Goal: Task Accomplishment & Management: Complete application form

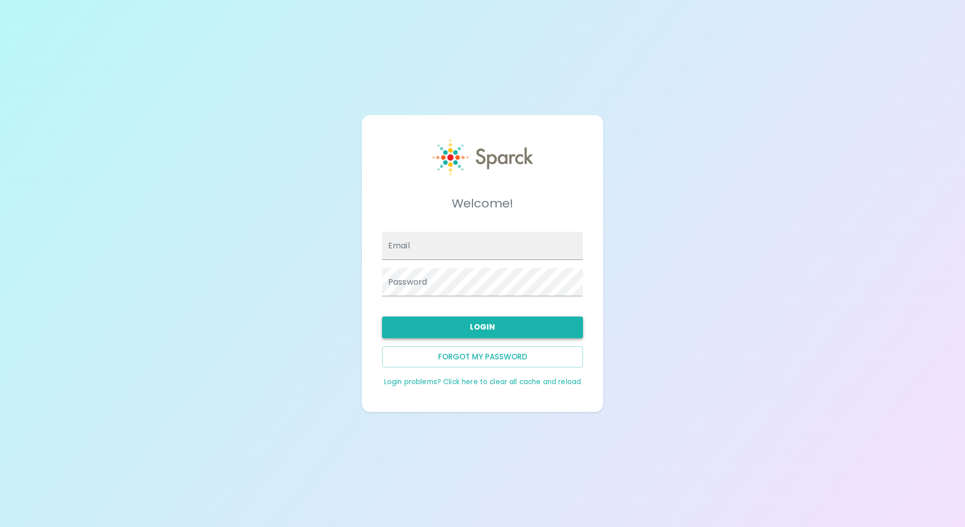
type input "[EMAIL_ADDRESS][DOMAIN_NAME]"
click at [495, 330] on button "Login" at bounding box center [482, 326] width 201 height 21
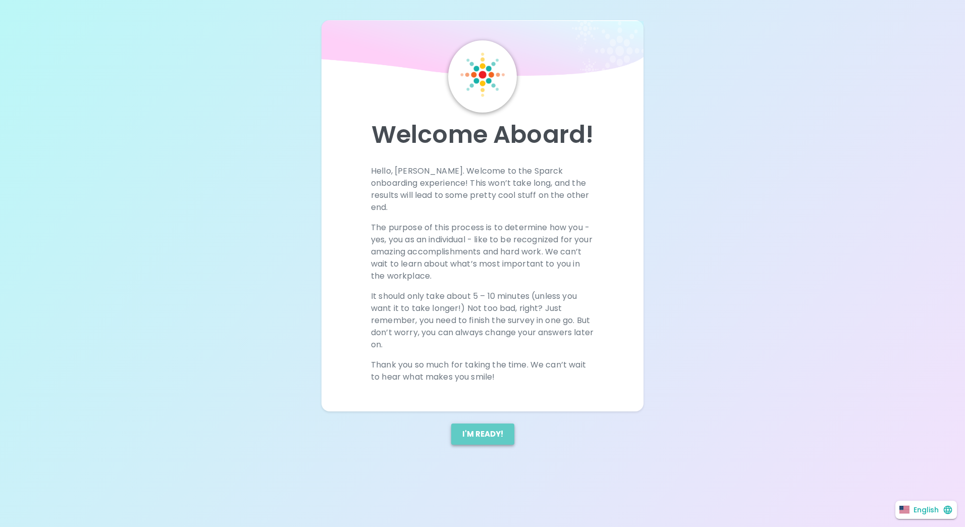
click at [493, 423] on button "I'm ready!" at bounding box center [482, 433] width 63 height 21
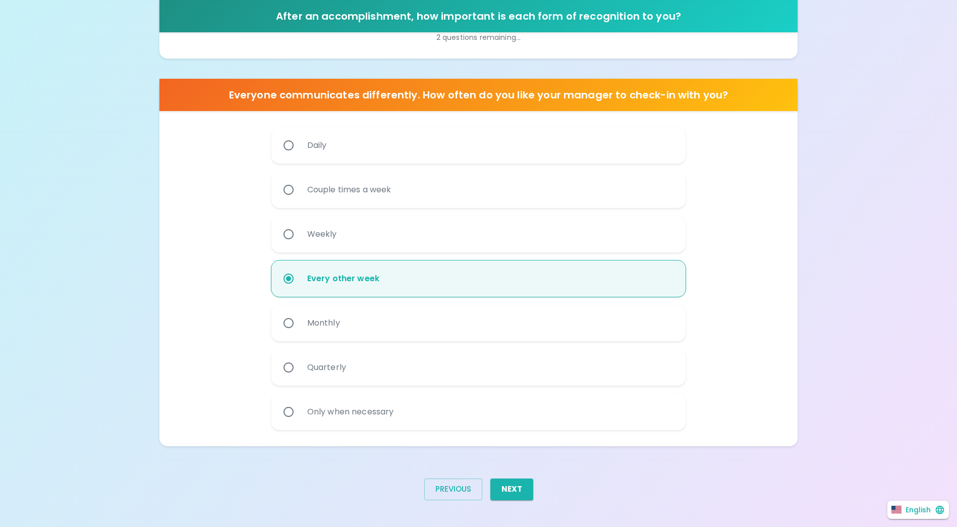
scroll to position [512, 0]
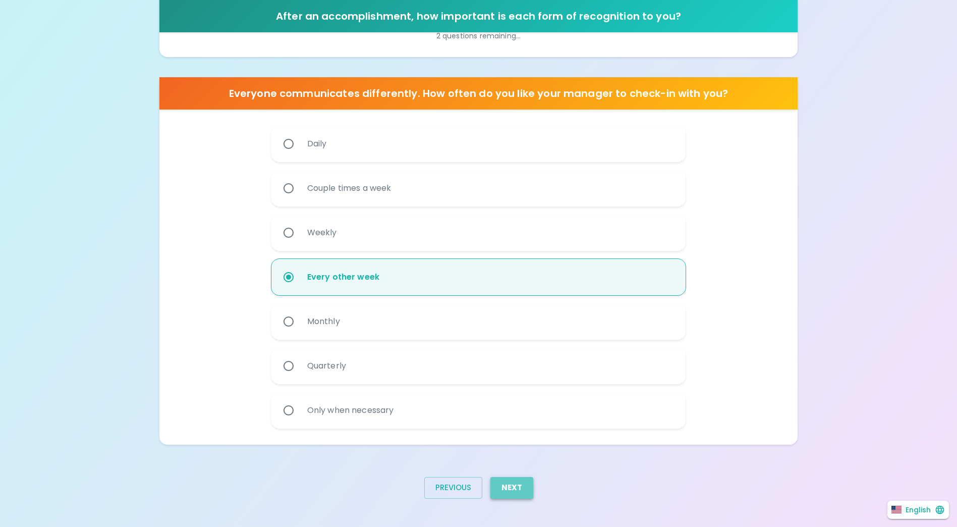
click at [515, 488] on button "Next" at bounding box center [511, 487] width 43 height 21
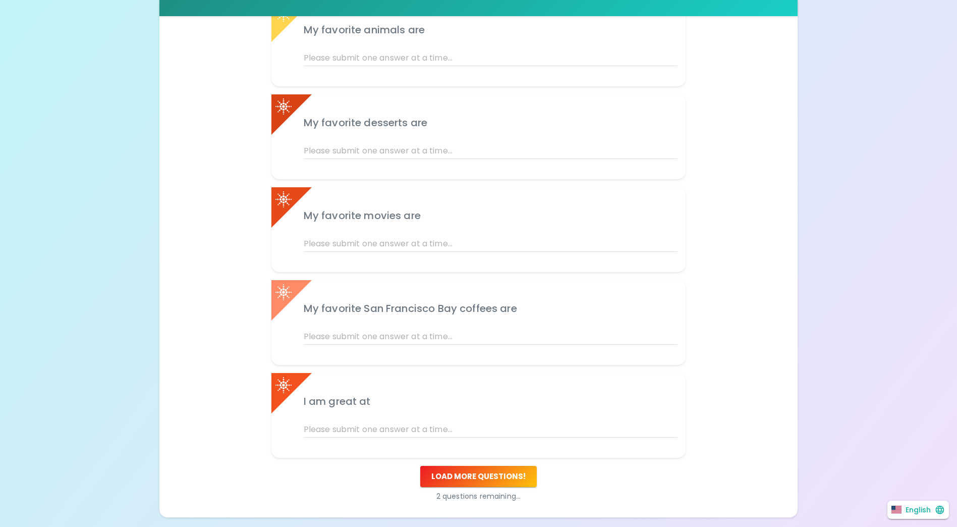
scroll to position [312, 0]
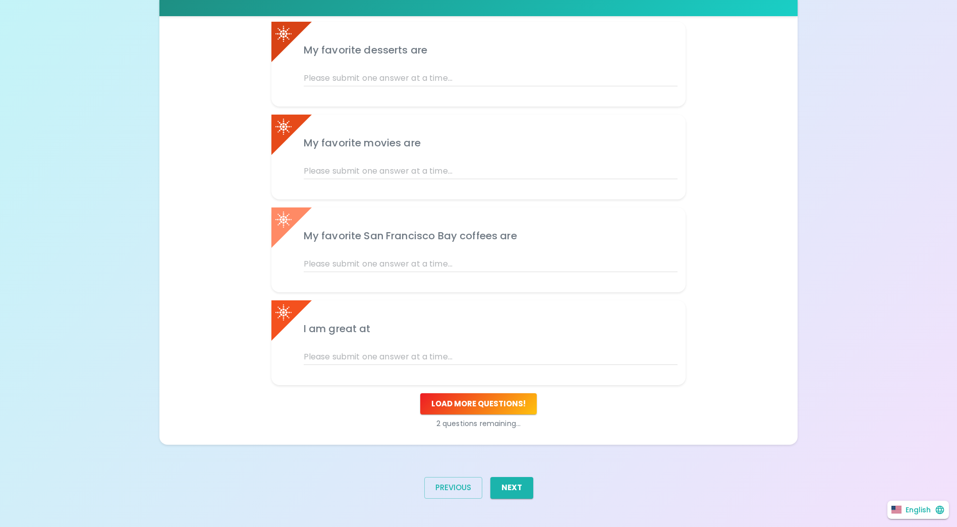
click at [517, 487] on button "Next" at bounding box center [511, 487] width 43 height 21
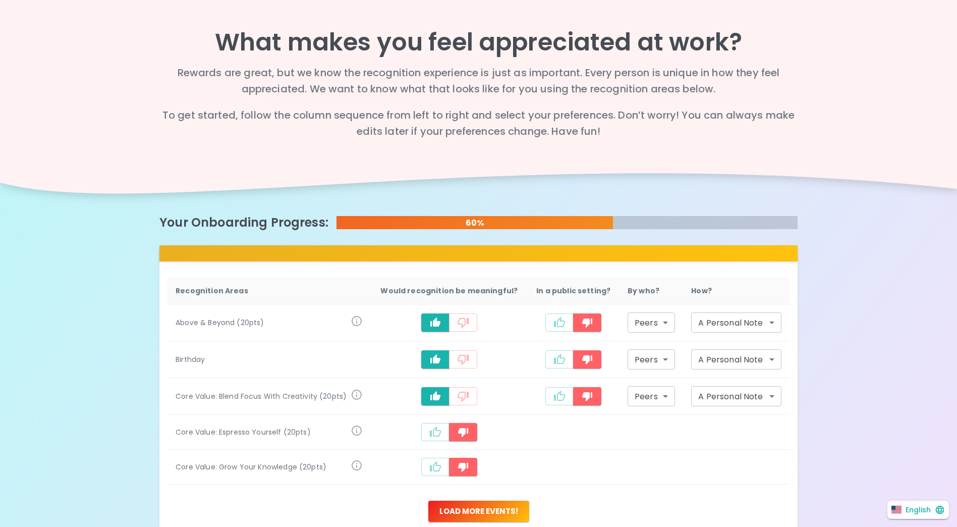
scroll to position [107, 0]
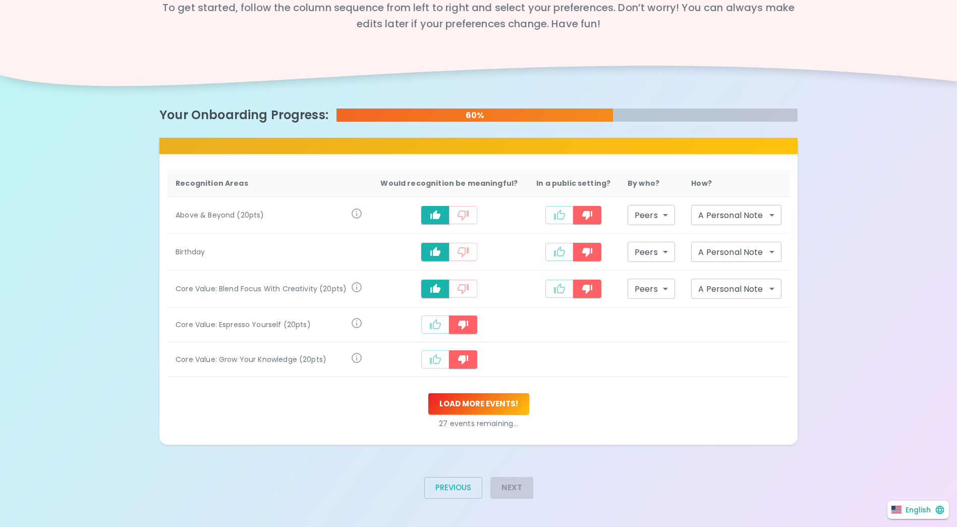
click at [512, 487] on div "Next" at bounding box center [507, 491] width 51 height 45
click at [498, 408] on button "Load more events !" at bounding box center [478, 403] width 101 height 21
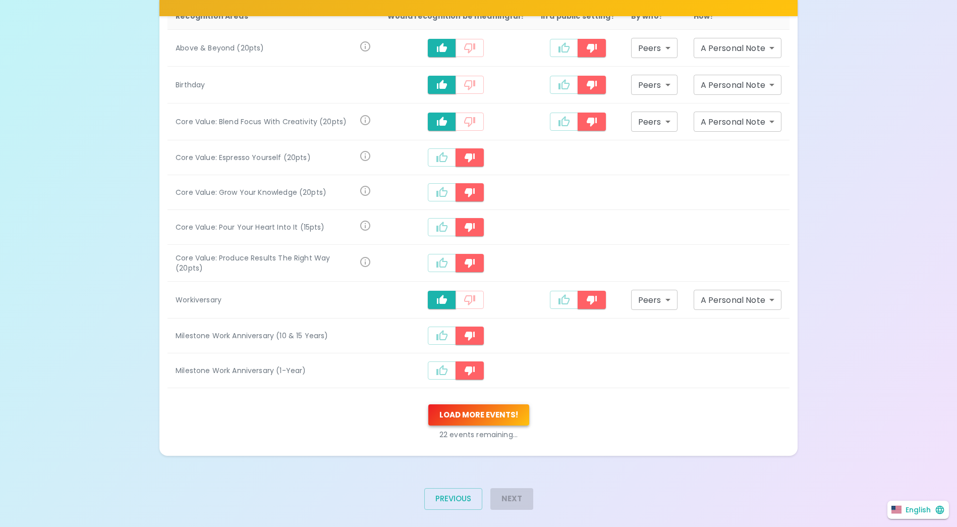
scroll to position [284, 0]
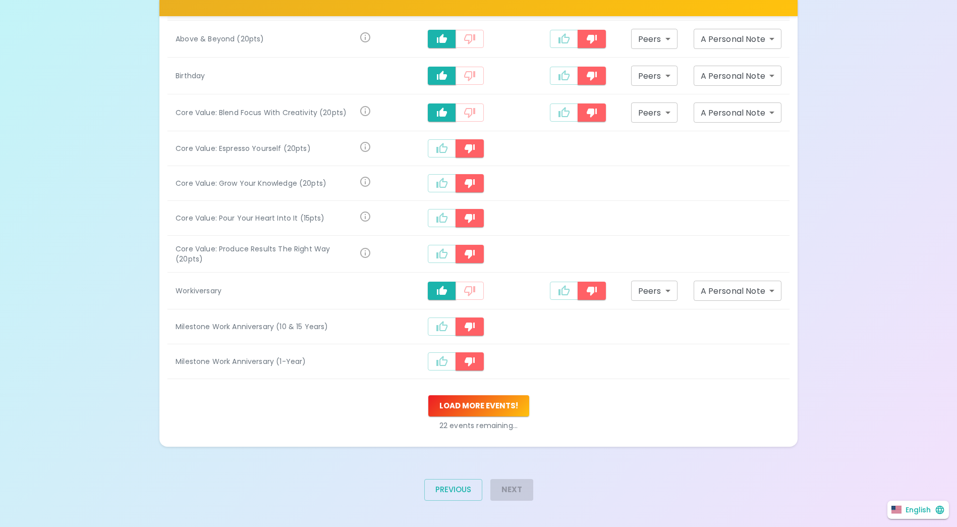
click at [523, 489] on div "Next" at bounding box center [507, 493] width 51 height 45
click at [505, 409] on button "Load more events !" at bounding box center [478, 405] width 101 height 21
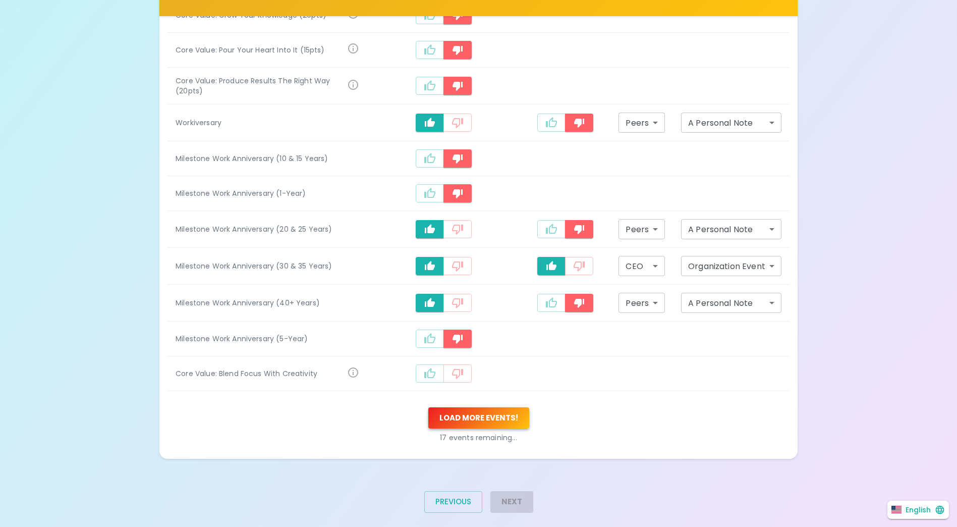
scroll to position [464, 0]
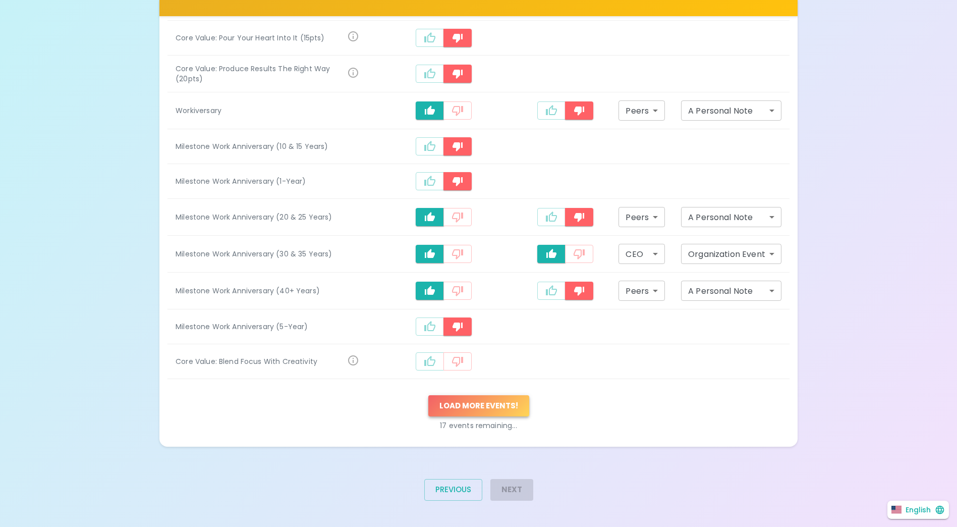
click at [505, 409] on button "Load more events !" at bounding box center [478, 405] width 101 height 21
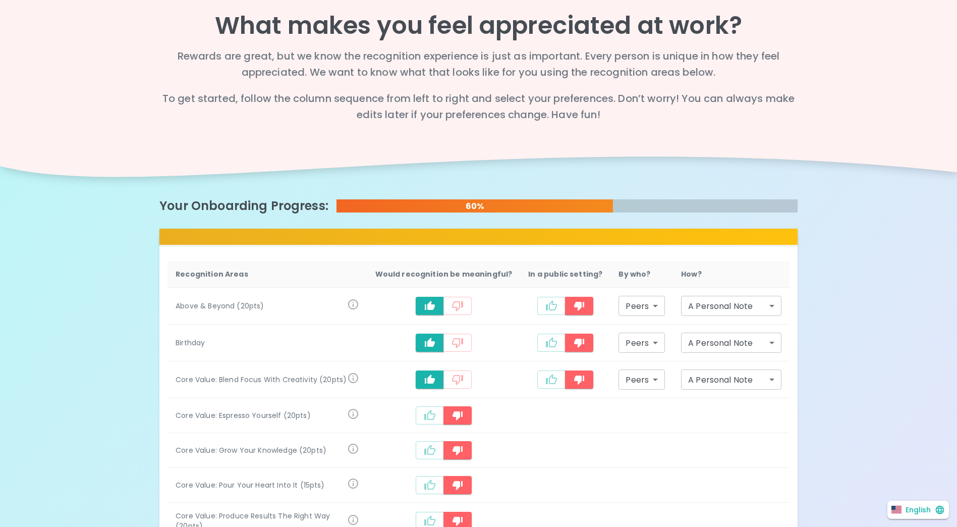
scroll to position [0, 0]
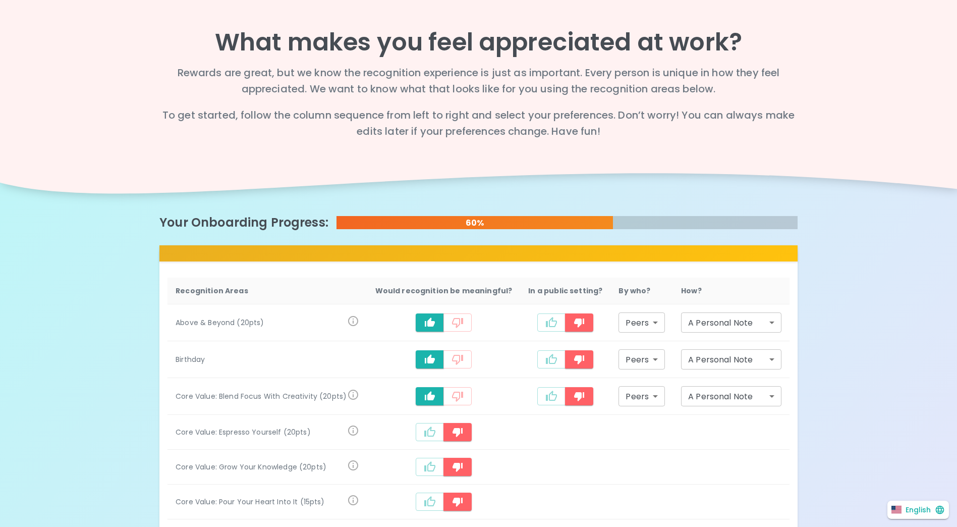
click at [429, 59] on div "What makes you feel appreciated at work? Rewards are great, but we know the rec…" at bounding box center [478, 80] width 638 height 161
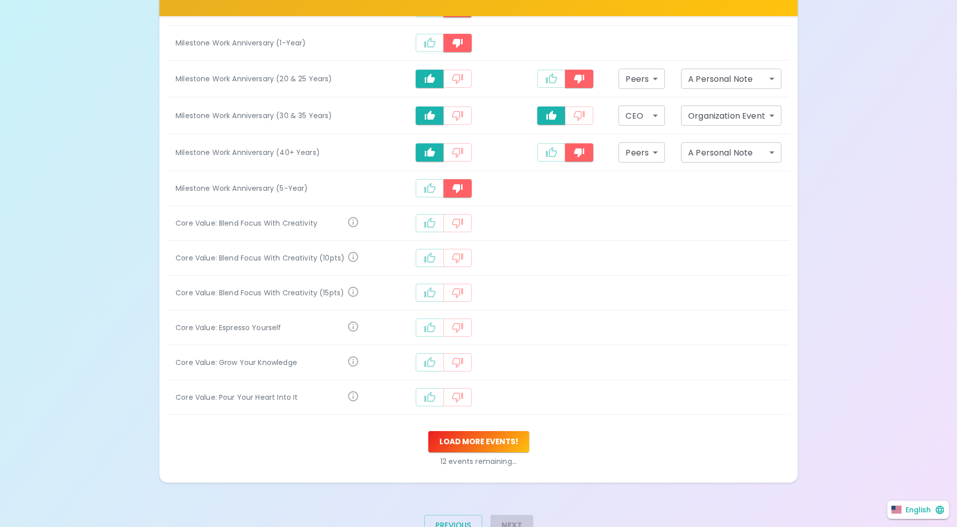
scroll to position [638, 0]
